Goal: Book appointment/travel/reservation

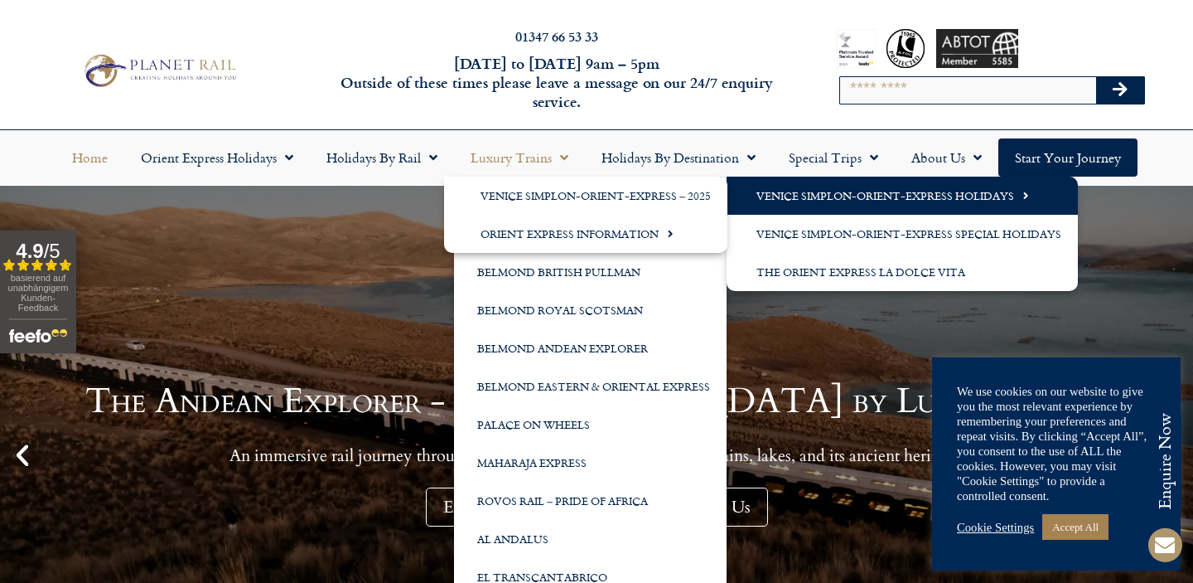
click at [790, 213] on link "Venice Simplon-Orient-Express Holidays" at bounding box center [902, 196] width 351 height 38
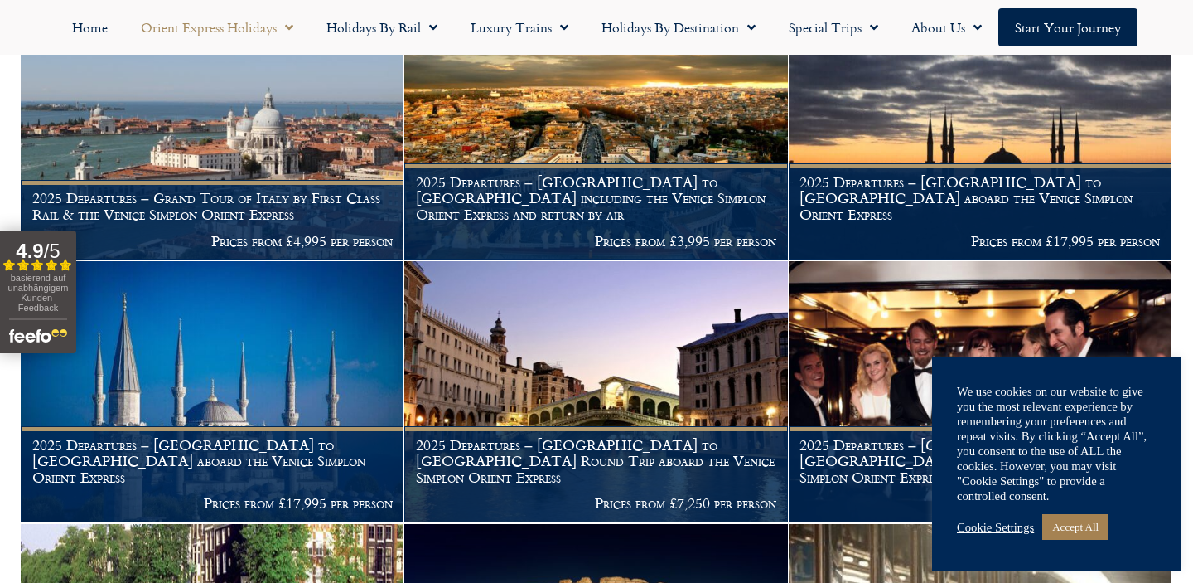
scroll to position [1958, 0]
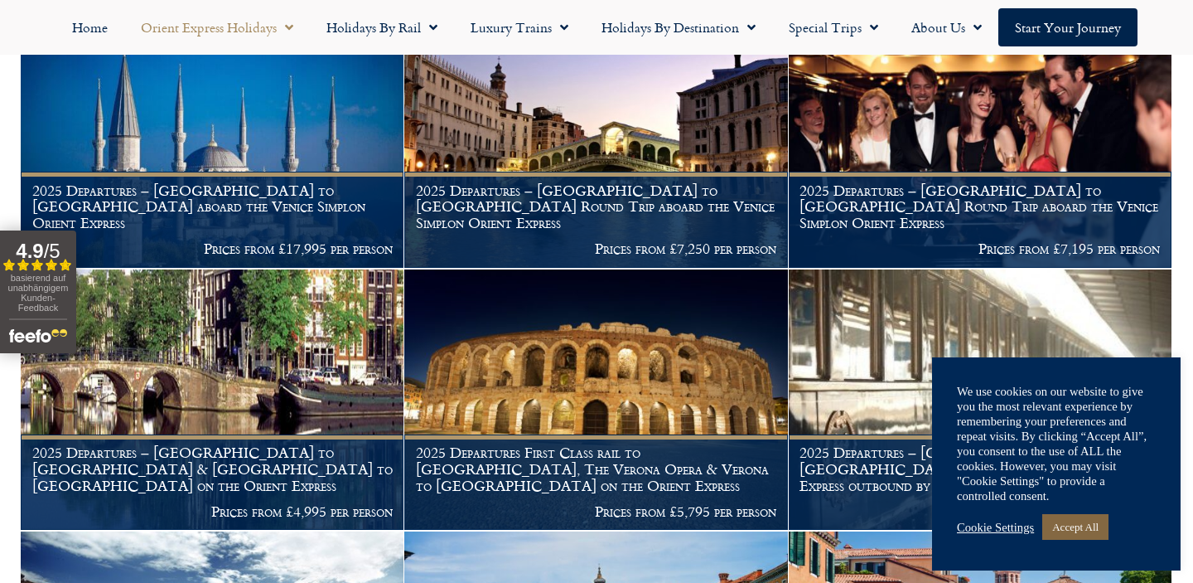
click at [1061, 523] on link "Accept All" at bounding box center [1075, 527] width 66 height 26
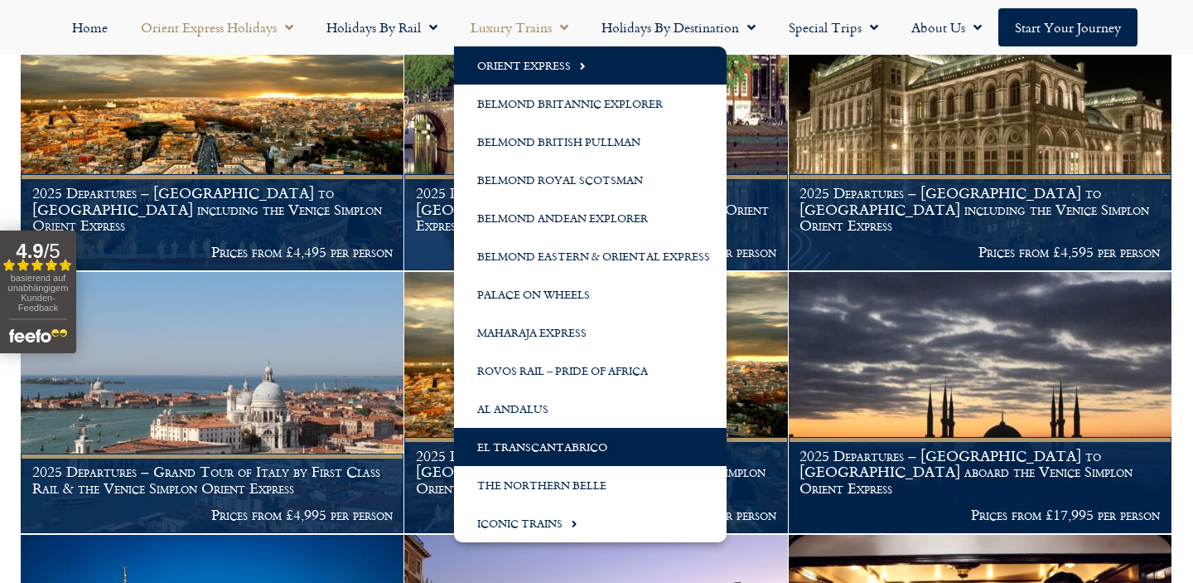
scroll to position [1439, 0]
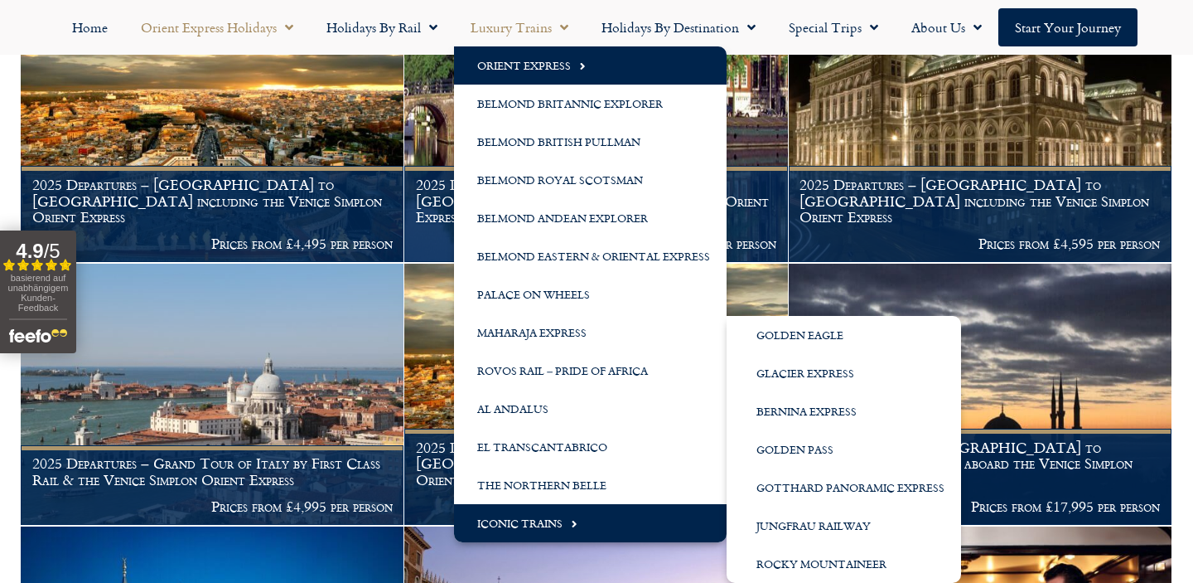
click at [608, 511] on link "Iconic Trains" at bounding box center [590, 523] width 273 height 38
